Goal: Task Accomplishment & Management: Use online tool/utility

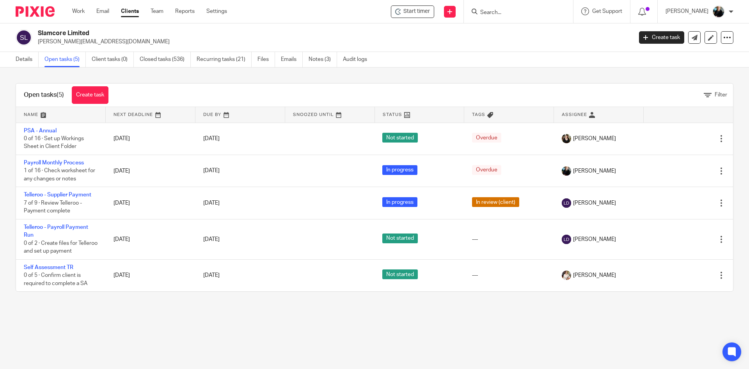
click at [493, 15] on input "Search" at bounding box center [515, 12] width 70 height 7
drag, startPoint x: 497, startPoint y: 11, endPoint x: 400, endPoint y: 29, distance: 98.9
click at [468, 13] on div at bounding box center [518, 11] width 109 height 23
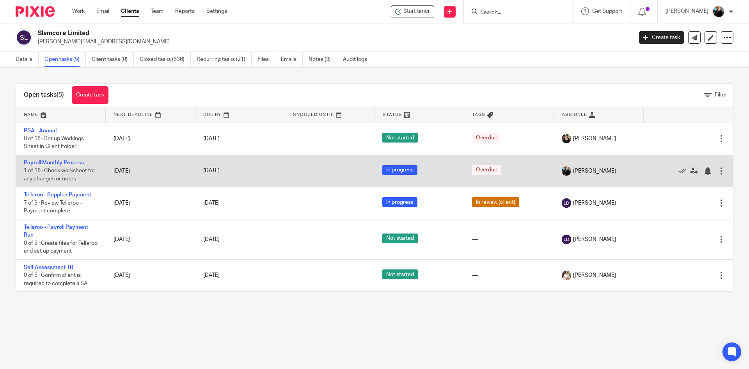
click at [32, 163] on link "Payroll Monthly Process" at bounding box center [54, 162] width 60 height 5
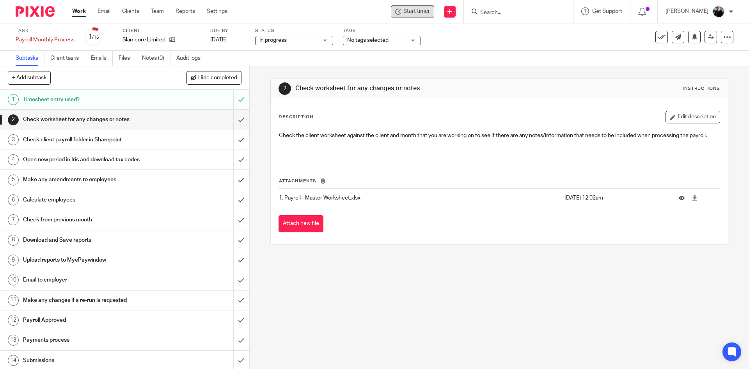
click at [423, 9] on span "Start timer" at bounding box center [417, 11] width 27 height 8
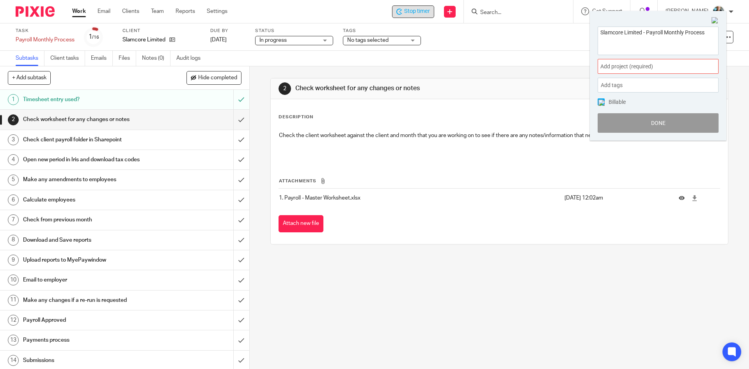
click at [632, 67] on span "Add project (required) :" at bounding box center [650, 66] width 98 height 8
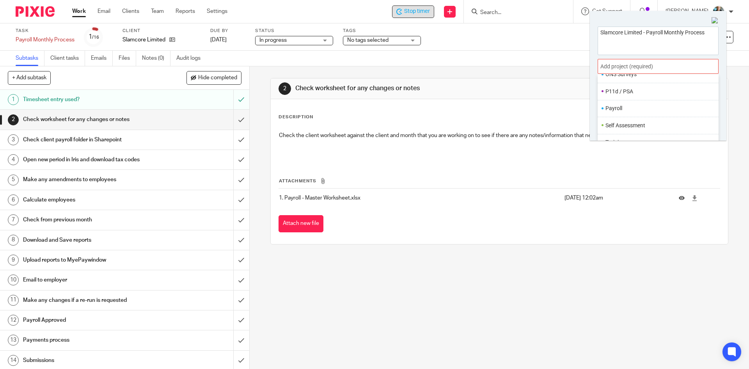
scroll to position [292, 0]
click at [616, 104] on li "Payroll" at bounding box center [657, 103] width 102 height 8
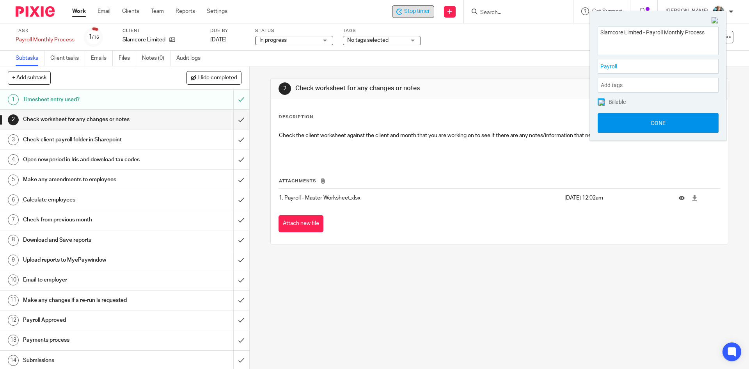
click at [643, 125] on button "Done" at bounding box center [658, 123] width 121 height 20
